Goal: Transaction & Acquisition: Purchase product/service

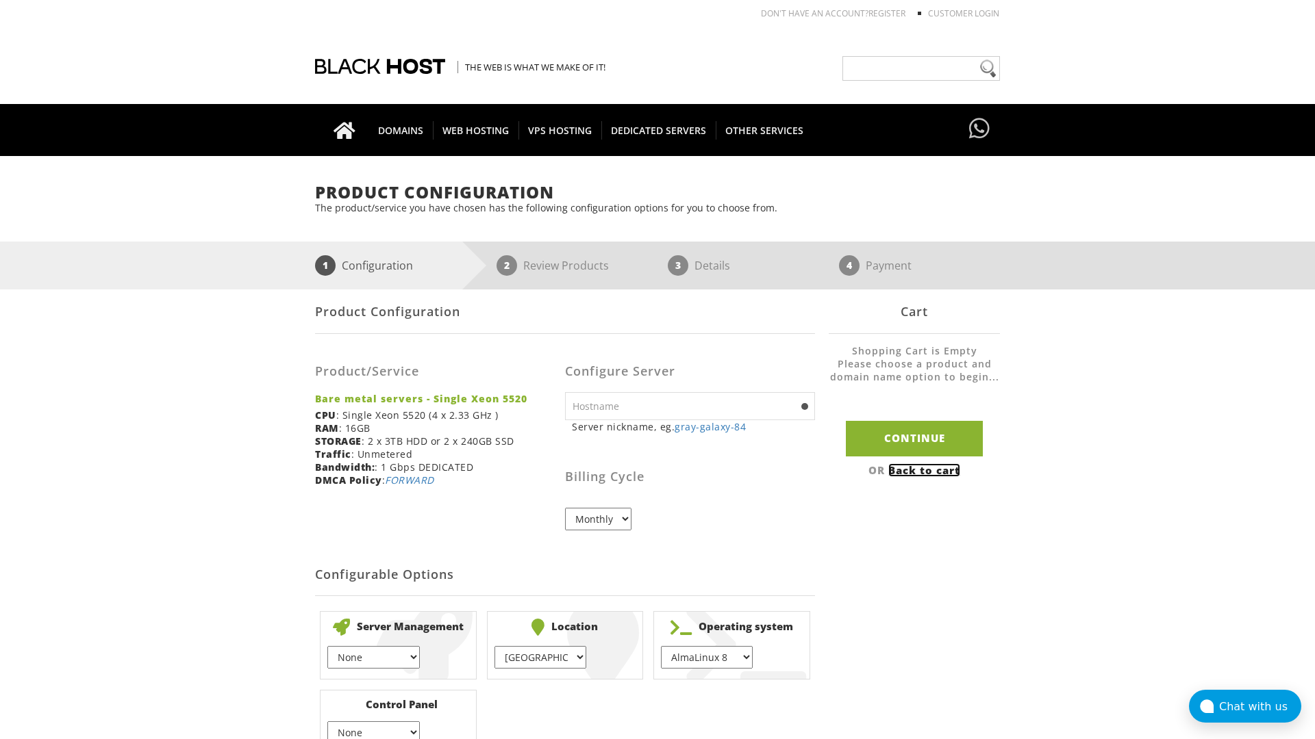
click at [926, 470] on link "Back to cart" at bounding box center [924, 471] width 72 height 14
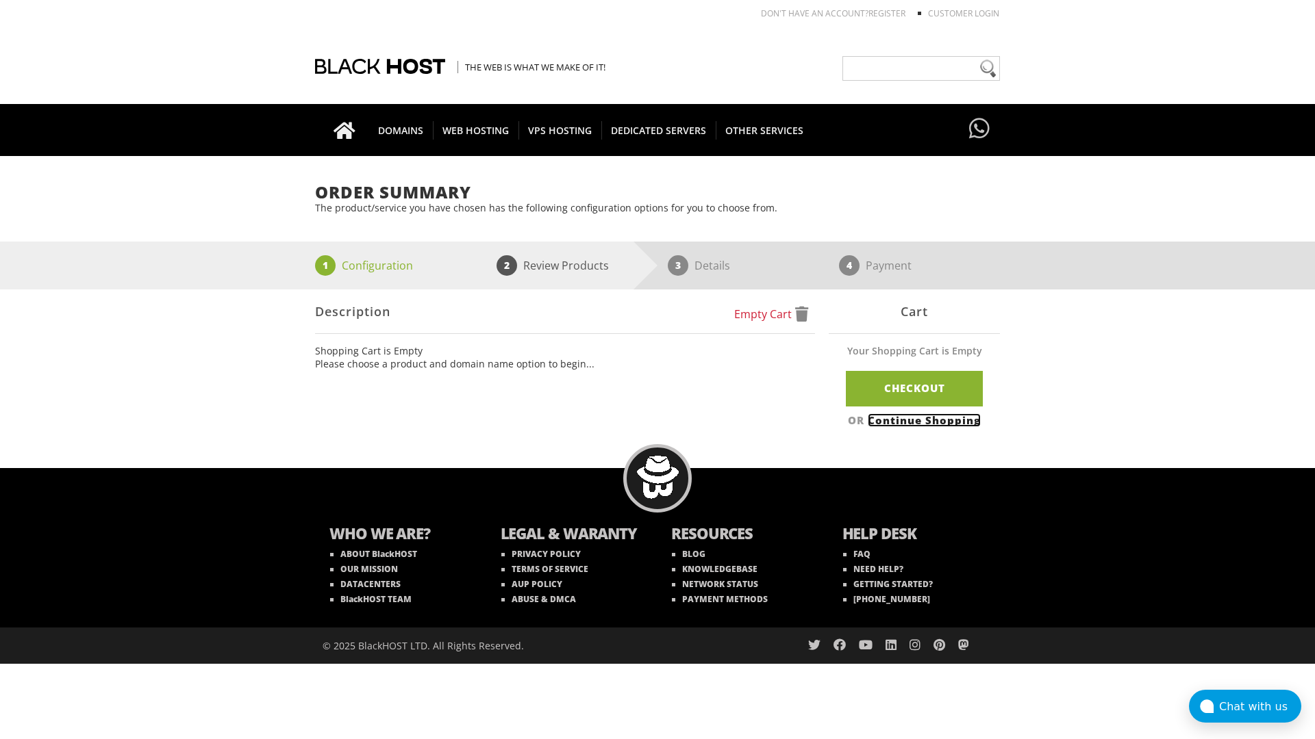
click at [926, 420] on link "Continue Shopping" at bounding box center [923, 421] width 113 height 14
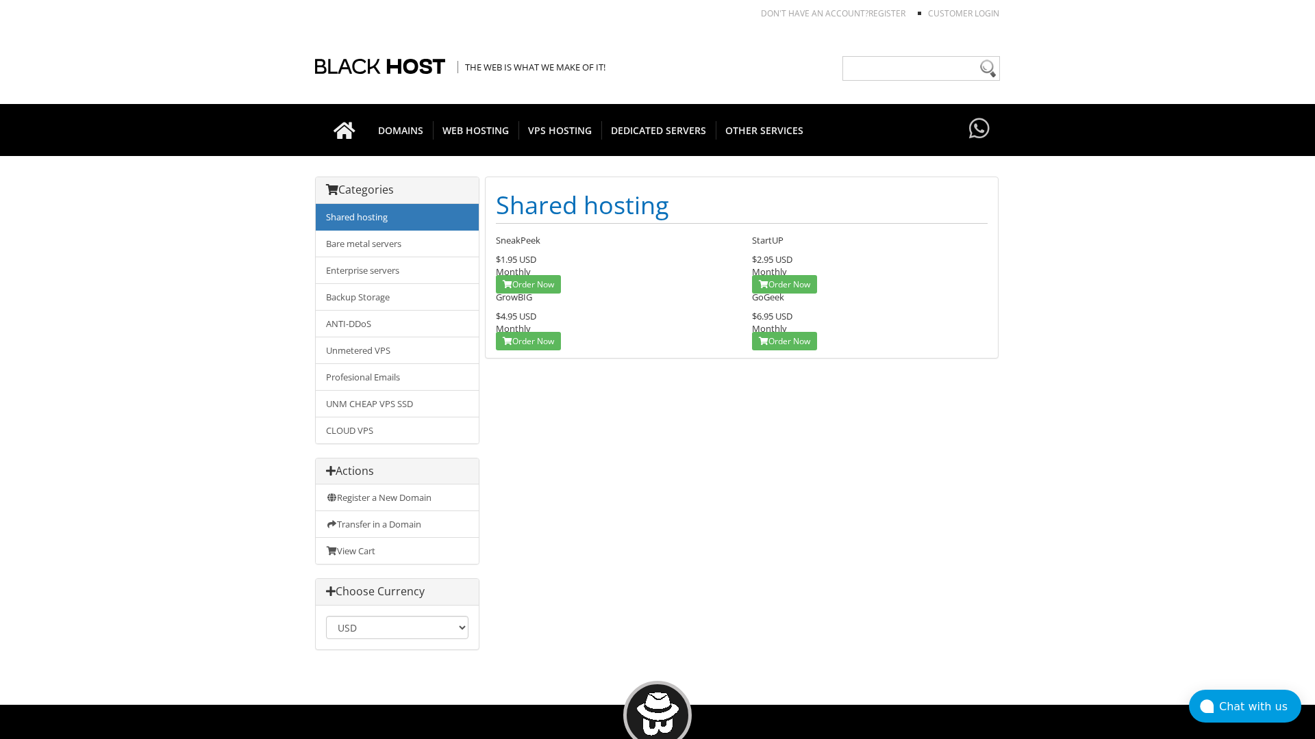
click at [397, 217] on link "Shared hosting" at bounding box center [397, 217] width 163 height 27
